Goal: Task Accomplishment & Management: Manage account settings

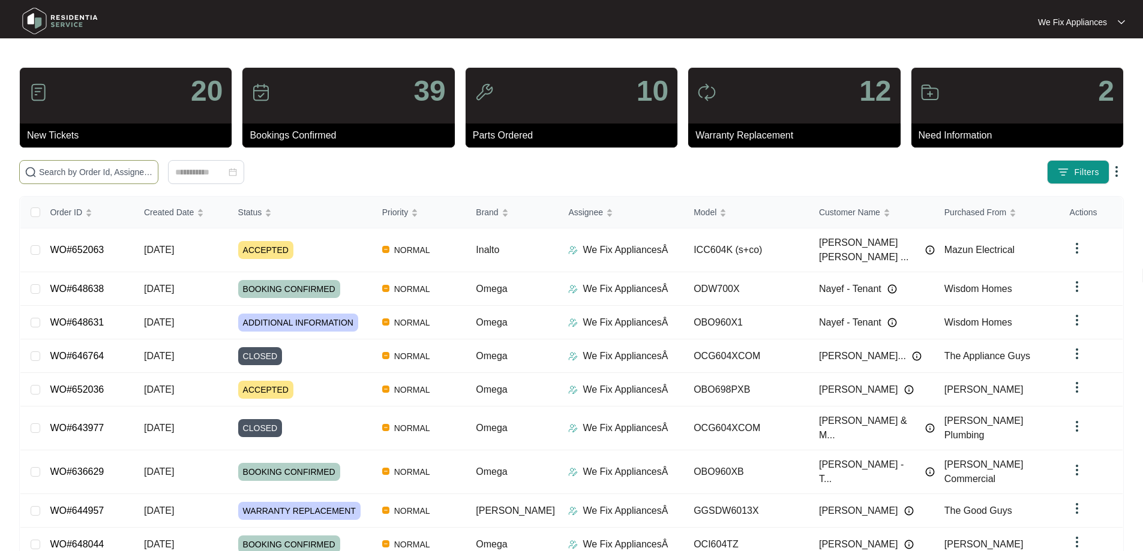
paste input "652063"
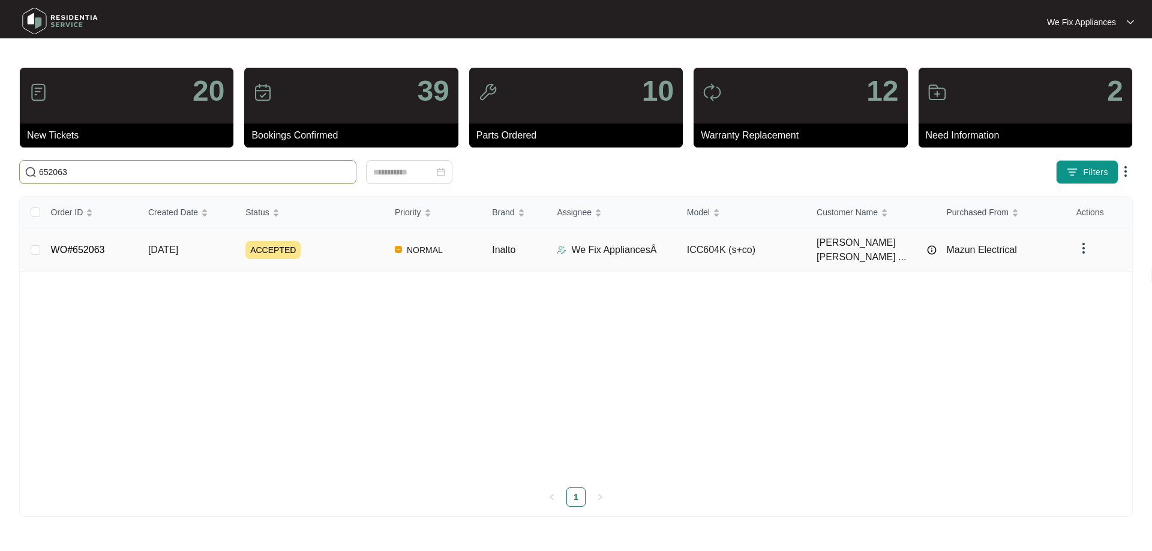
type input "652063"
click at [92, 254] on td "WO#652063" at bounding box center [89, 251] width 97 height 44
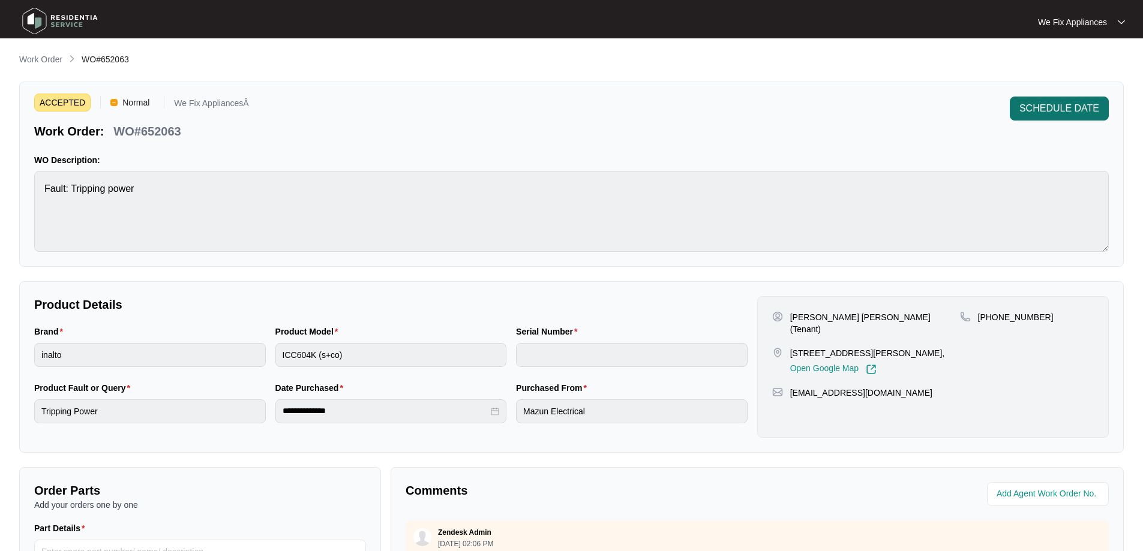
click at [1028, 112] on span "SCHEDULE DATE" at bounding box center [1059, 108] width 80 height 14
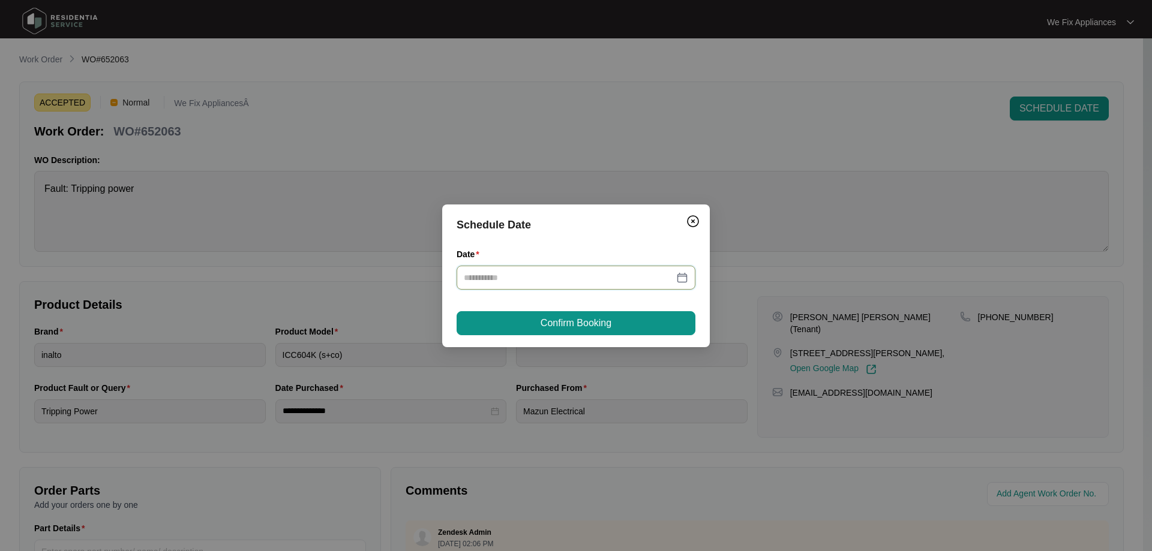
click at [548, 277] on input "Date" at bounding box center [569, 277] width 210 height 13
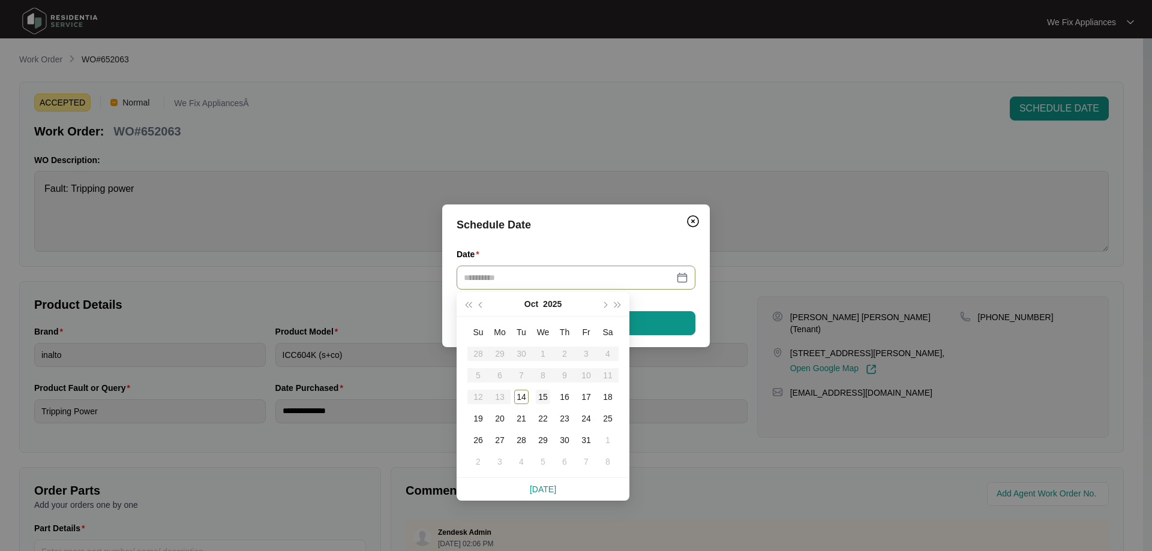
type input "**********"
click at [539, 401] on div "15" at bounding box center [543, 397] width 14 height 14
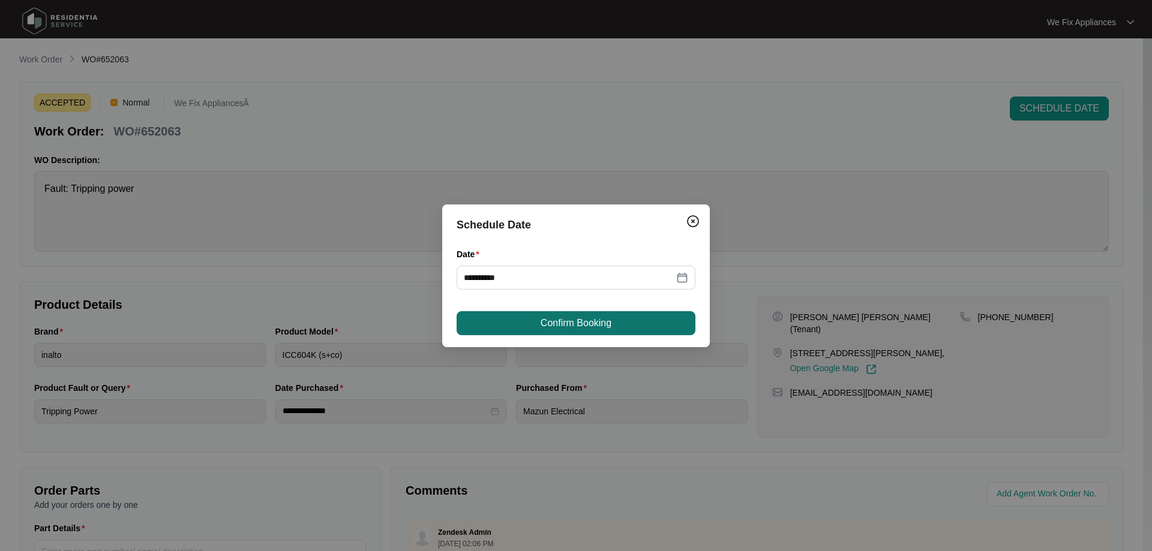
click at [584, 316] on span "Confirm Booking" at bounding box center [575, 323] width 71 height 14
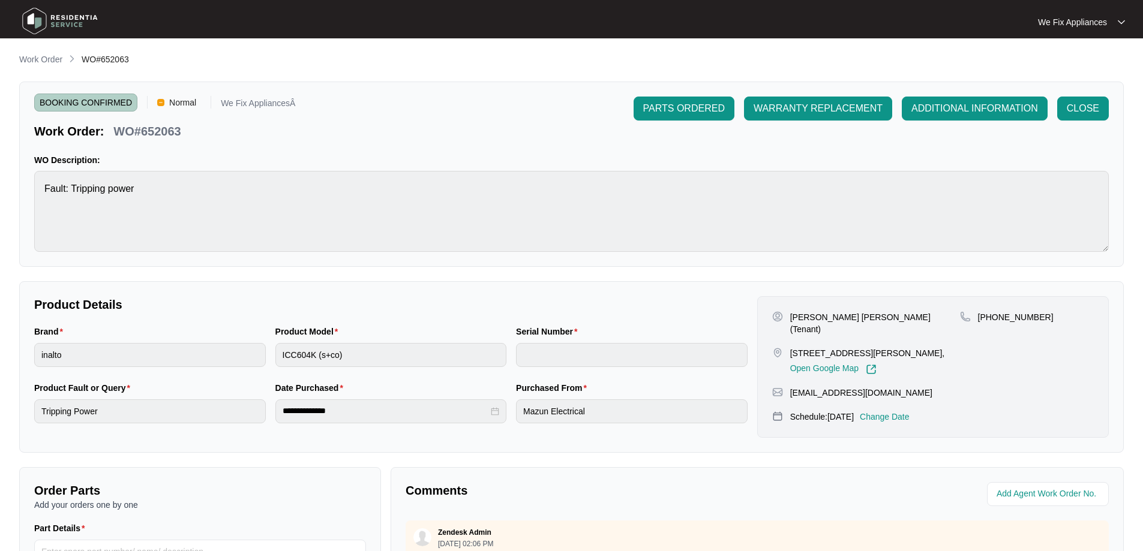
click at [67, 25] on img at bounding box center [60, 21] width 84 height 36
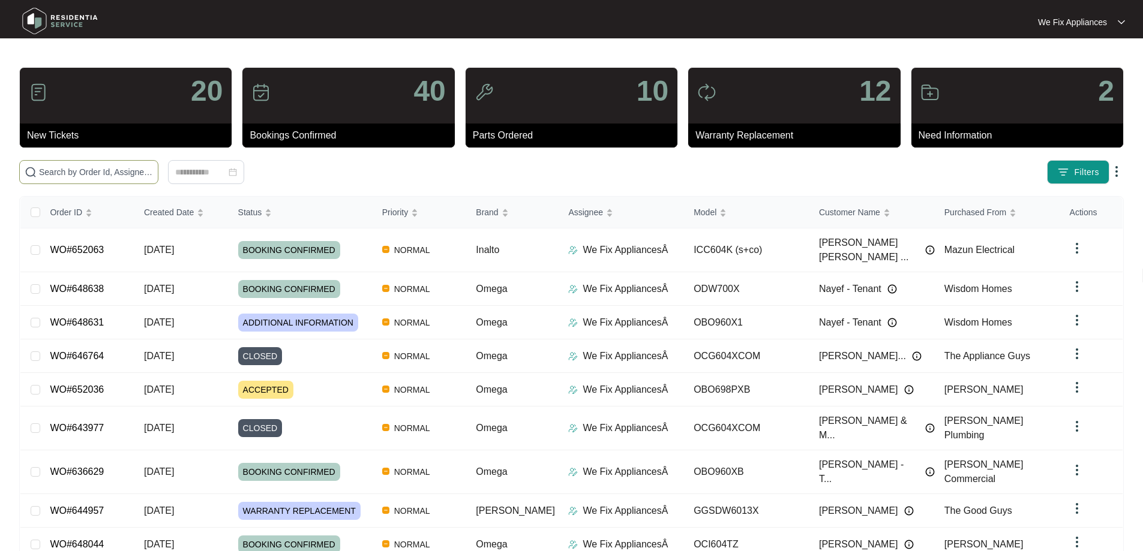
drag, startPoint x: 98, startPoint y: 165, endPoint x: 84, endPoint y: 170, distance: 15.4
paste input "646764"
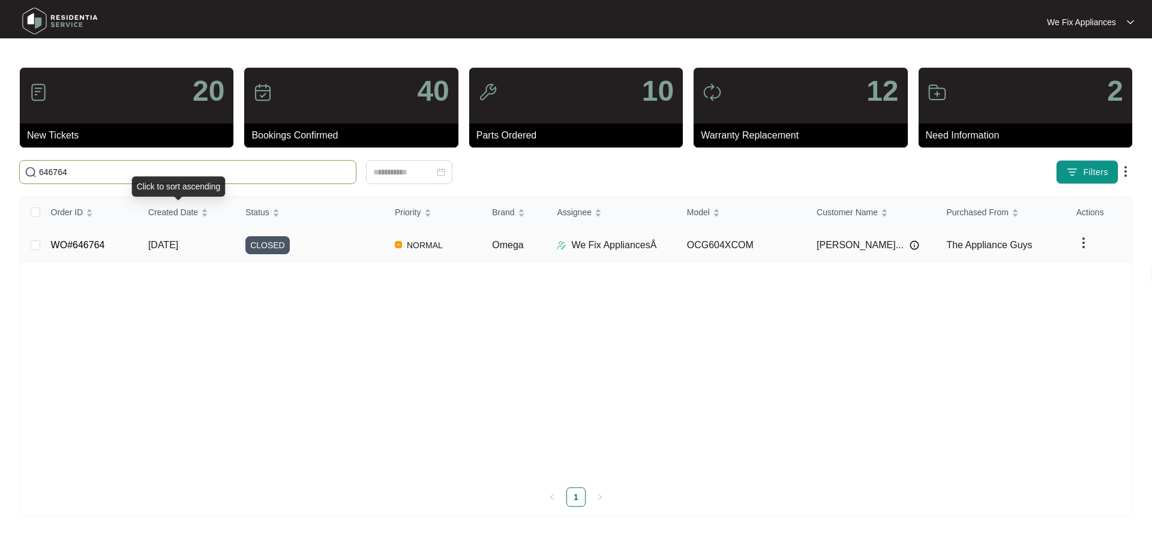
type input "646764"
click at [93, 245] on link "WO#646764" at bounding box center [78, 245] width 54 height 10
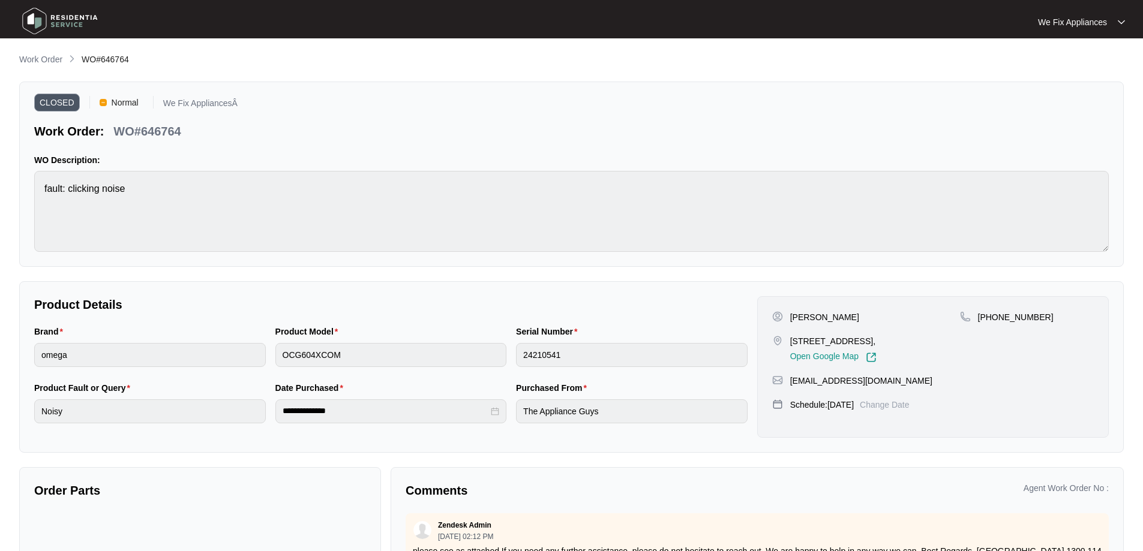
scroll to position [116, 0]
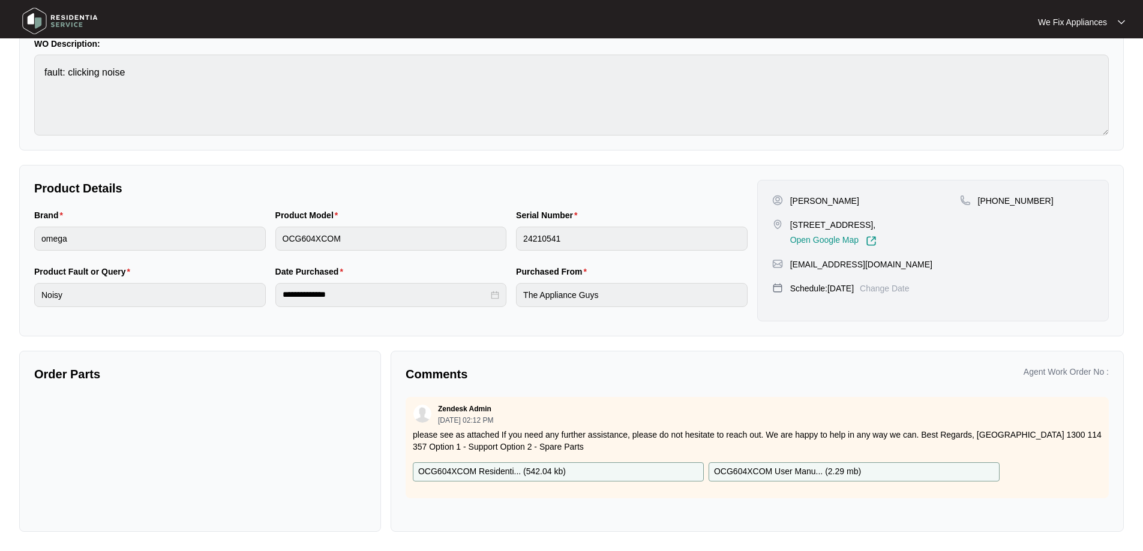
click at [61, 27] on img at bounding box center [60, 21] width 84 height 36
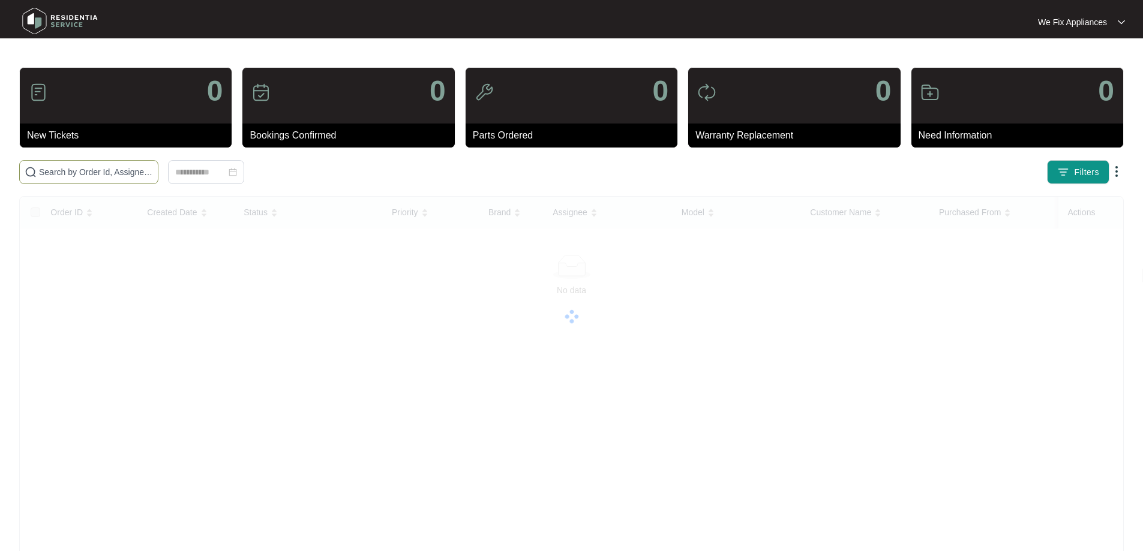
click at [128, 169] on input "text" at bounding box center [96, 172] width 114 height 13
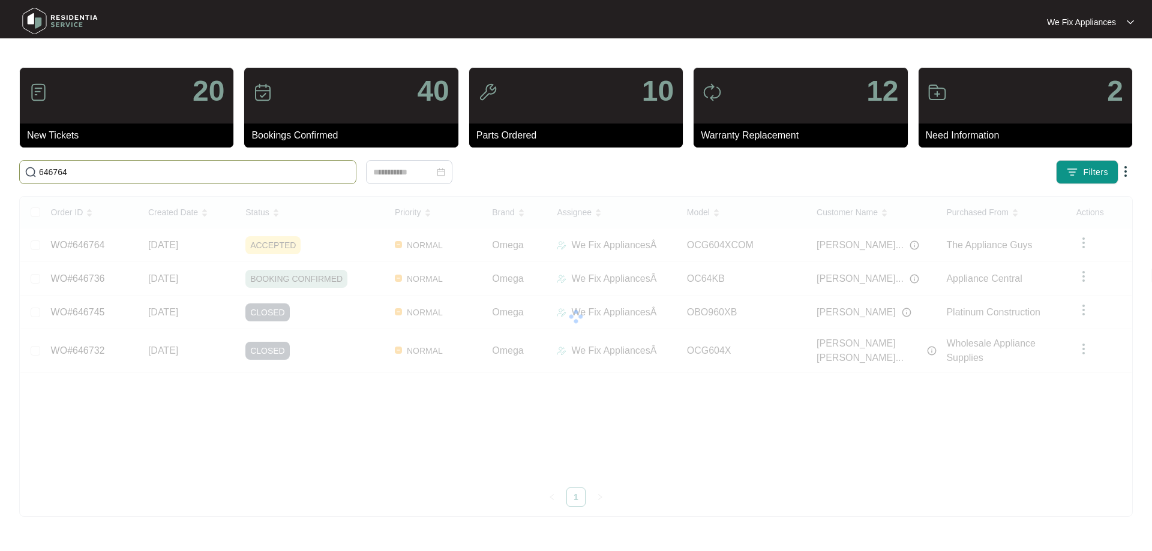
type input "646764"
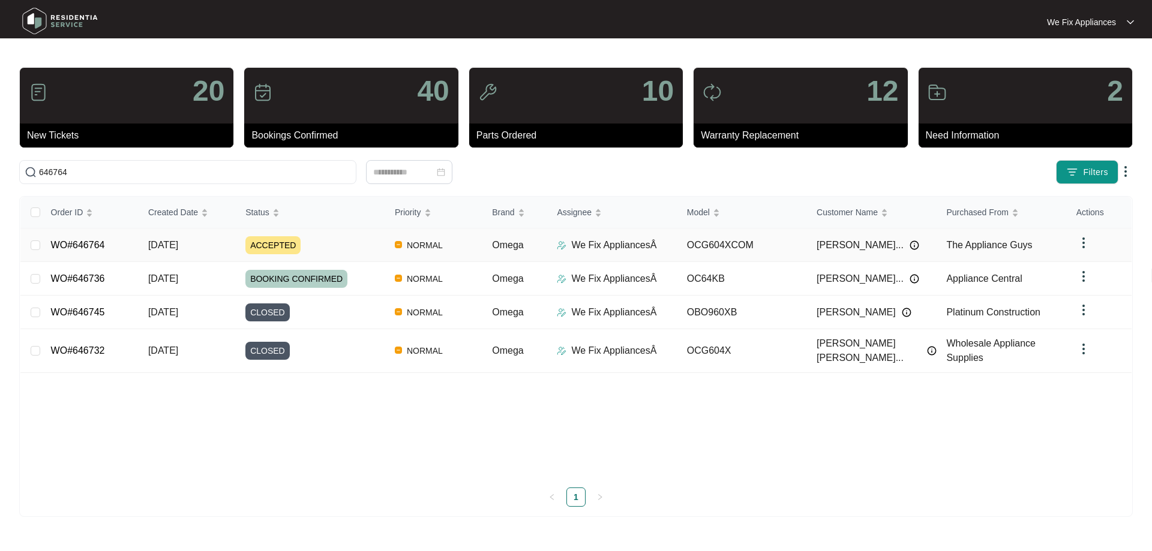
click at [101, 241] on link "WO#646764" at bounding box center [78, 245] width 54 height 10
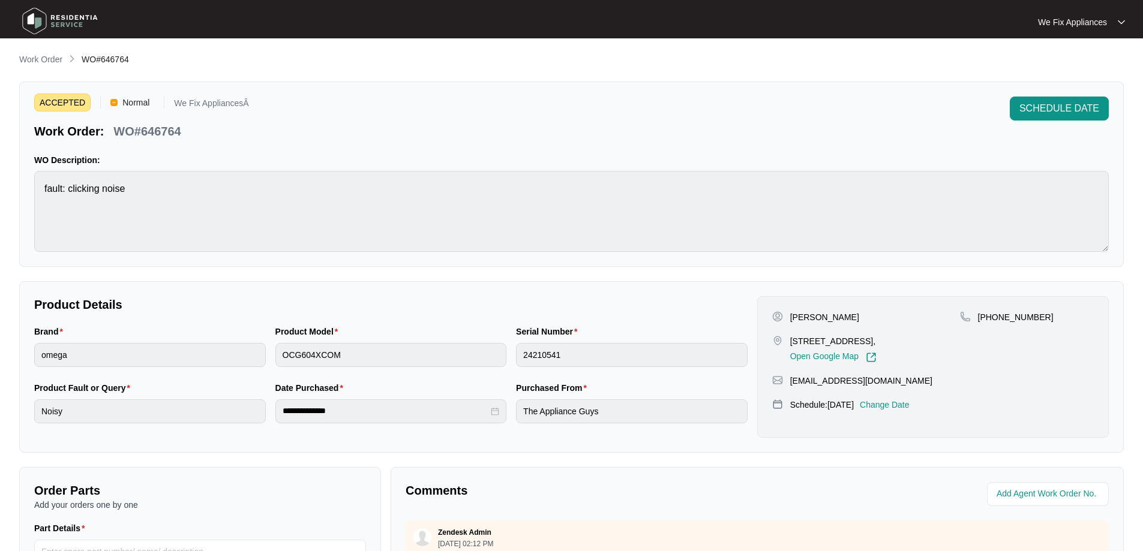
scroll to position [245, 0]
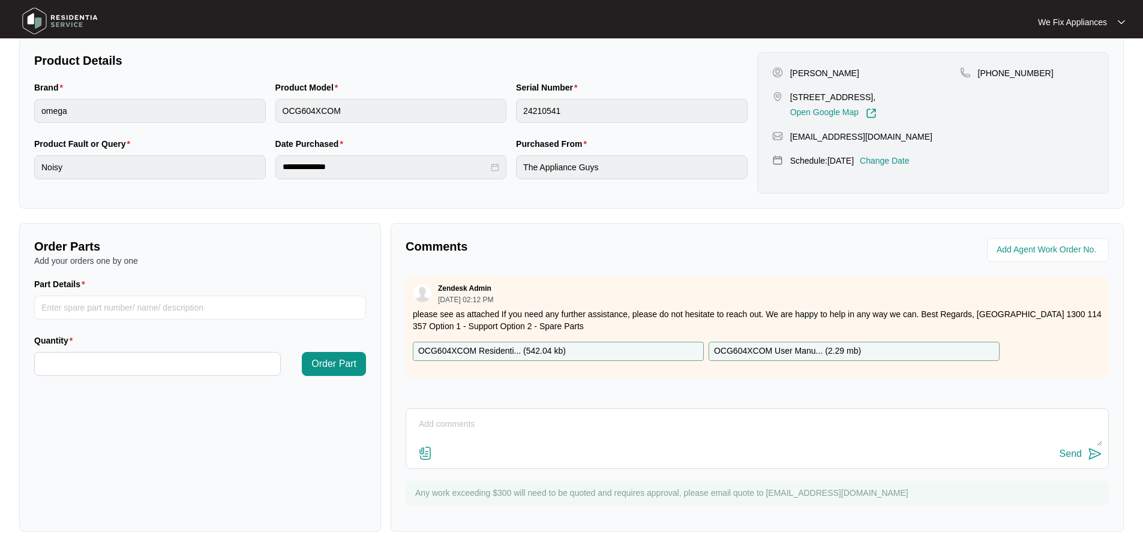
click at [564, 437] on textarea at bounding box center [757, 430] width 690 height 31
paste textarea "[PERSON_NAME] - [DATE] 12:53:02 PM Customer advised that the u it was clicking …"
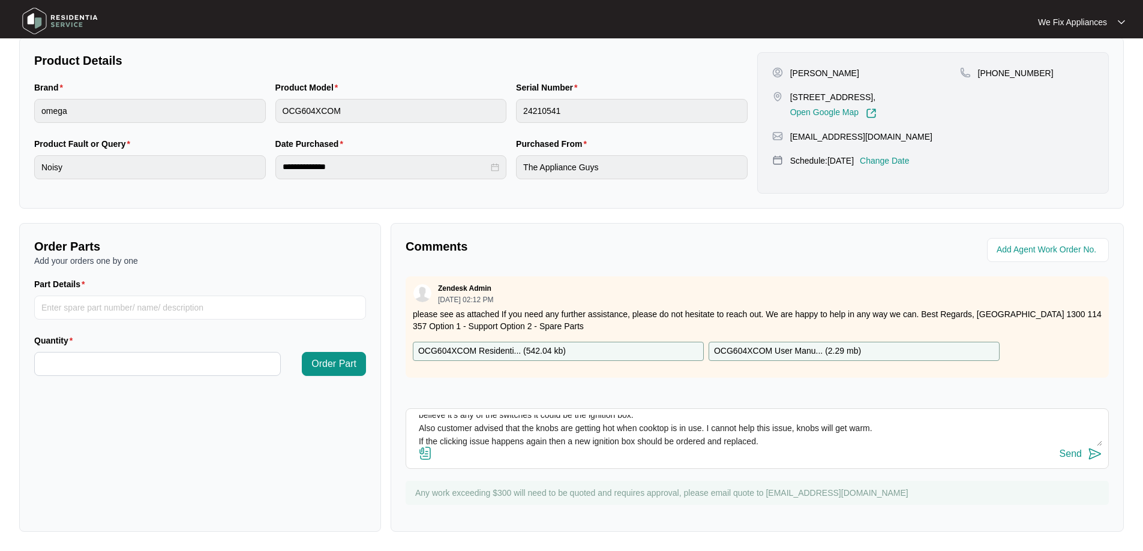
type textarea "[PERSON_NAME] - [DATE] 12:53:02 PM Customer advised that the u it was clicking …"
click at [1071, 455] on div "Send" at bounding box center [1070, 454] width 22 height 11
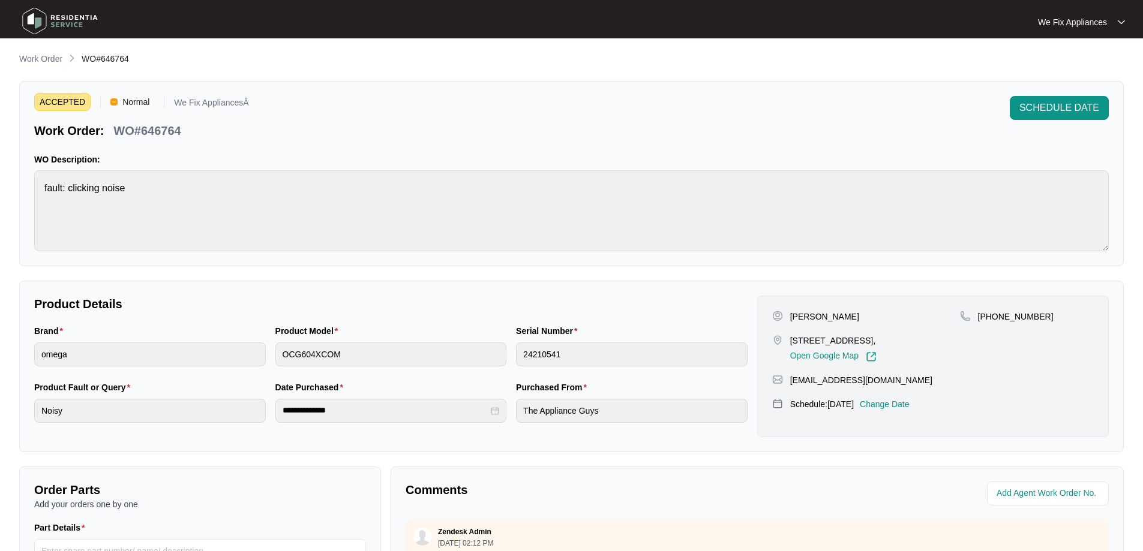
scroll to position [0, 0]
click at [52, 19] on img at bounding box center [60, 21] width 84 height 36
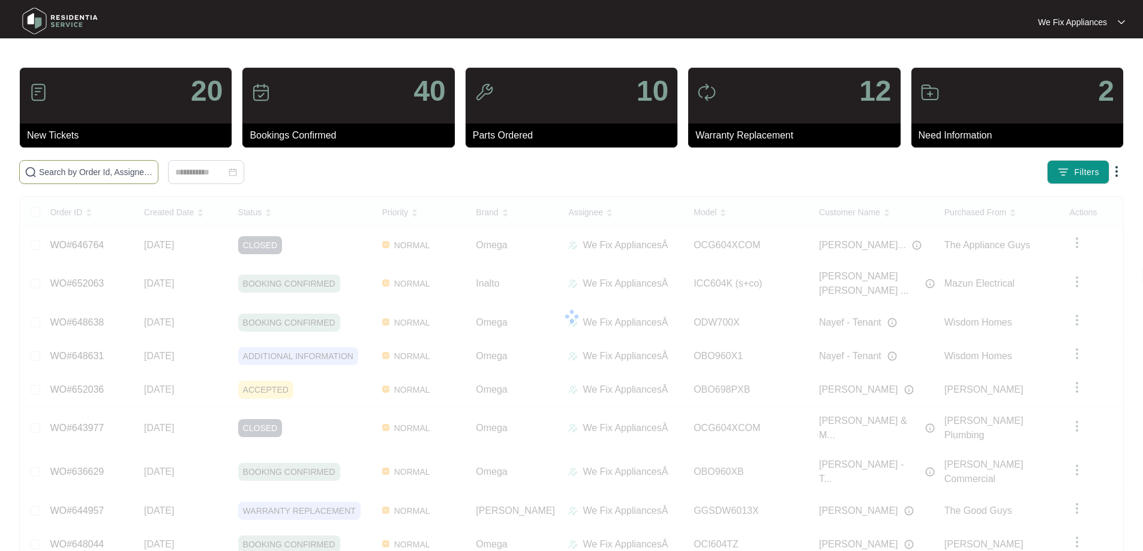
paste input "652036"
type input "652036"
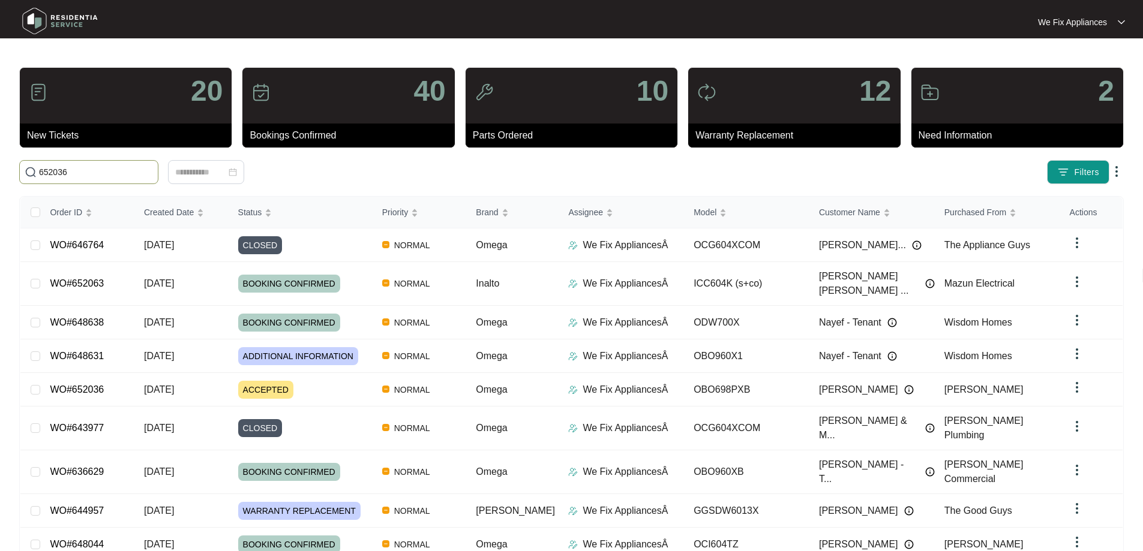
drag, startPoint x: 80, startPoint y: 173, endPoint x: 0, endPoint y: 143, distance: 85.8
click at [0, 143] on main "20 New Tickets 40 Bookings Confirmed 10 Parts Ordered 12 Warranty Replacement 2…" at bounding box center [571, 326] width 1143 height 653
paste input "652036"
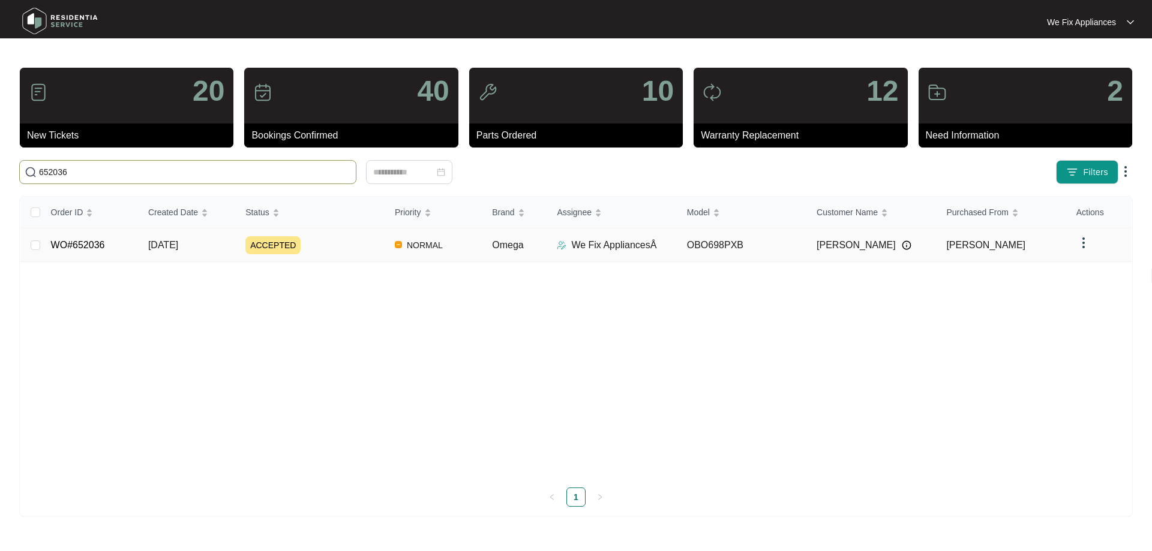
type input "652036"
click at [70, 243] on link "WO#652036" at bounding box center [78, 245] width 54 height 10
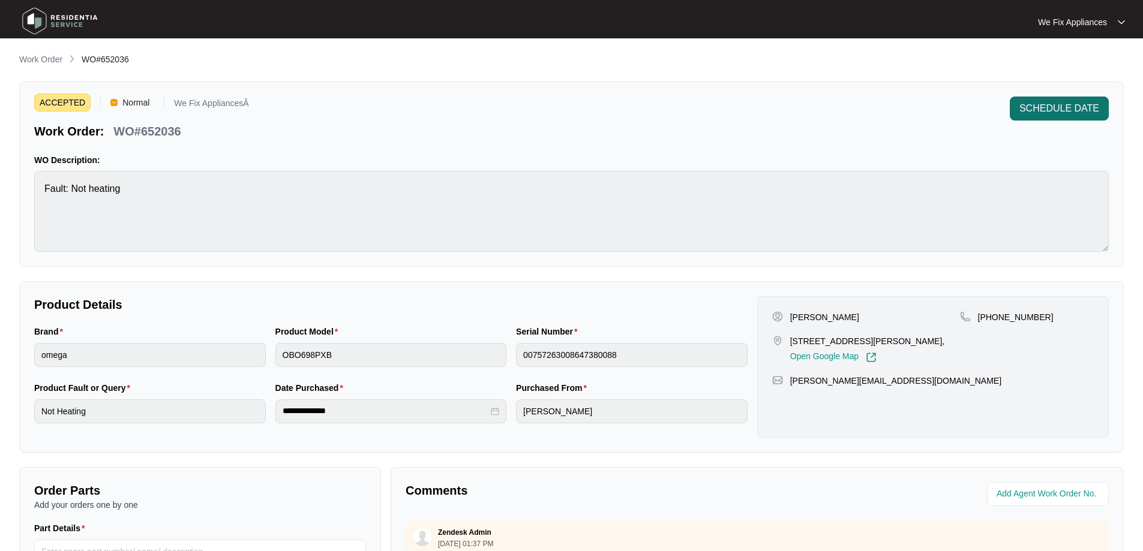
click at [1076, 108] on span "SCHEDULE DATE" at bounding box center [1059, 108] width 80 height 14
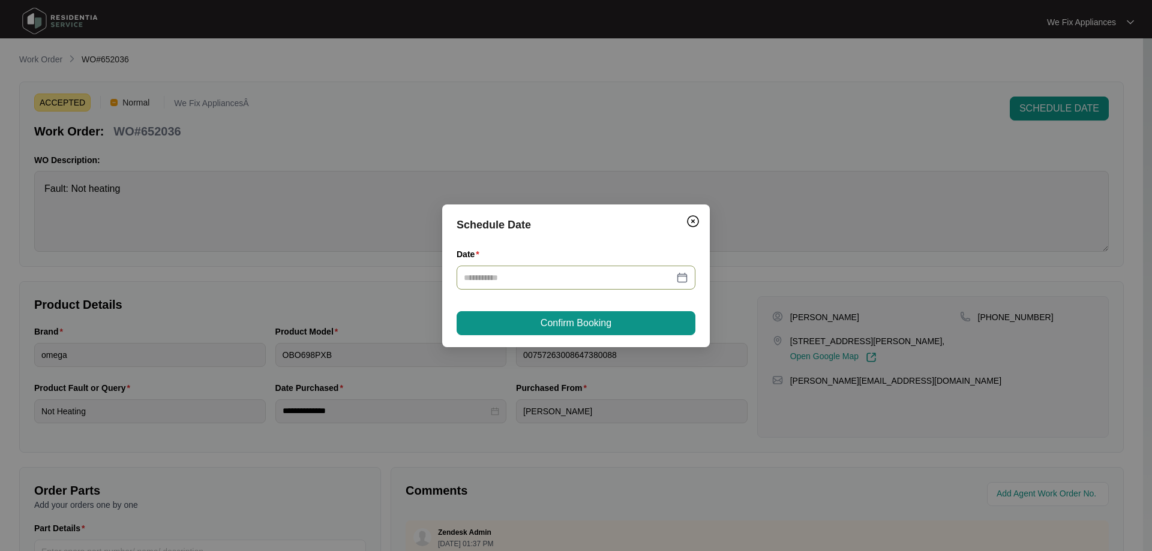
click at [527, 267] on div at bounding box center [576, 278] width 239 height 24
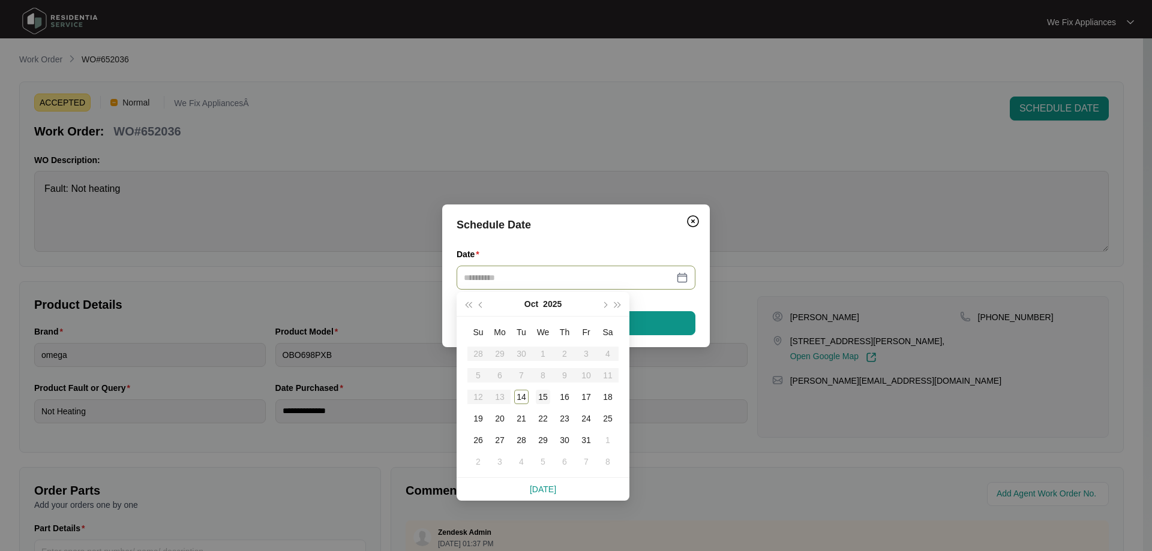
type input "**********"
click at [542, 395] on div "15" at bounding box center [543, 397] width 14 height 14
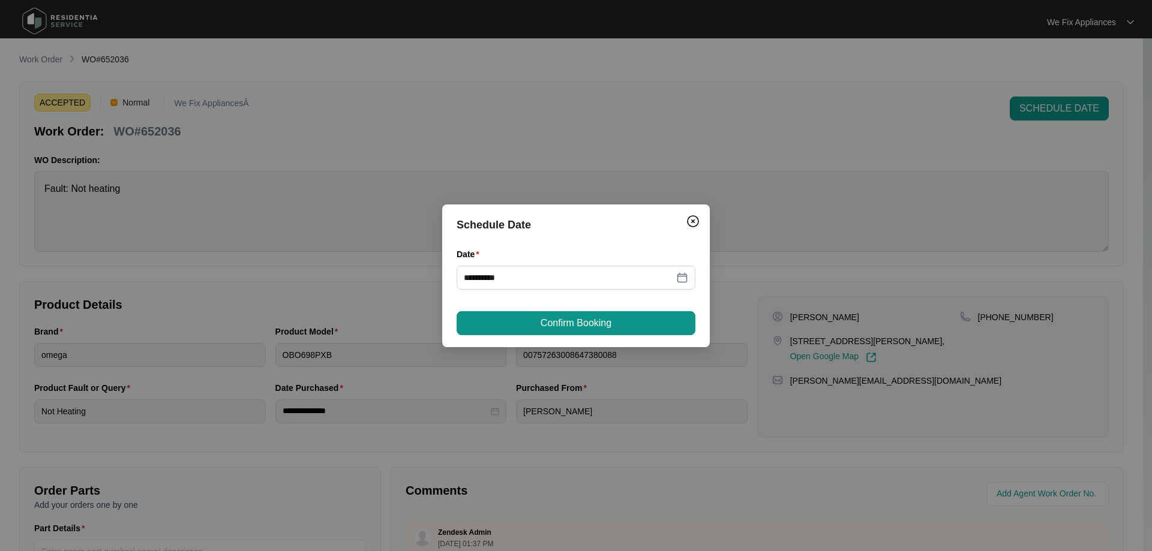
click at [590, 317] on span "Confirm Booking" at bounding box center [575, 323] width 71 height 14
